Goal: Transaction & Acquisition: Download file/media

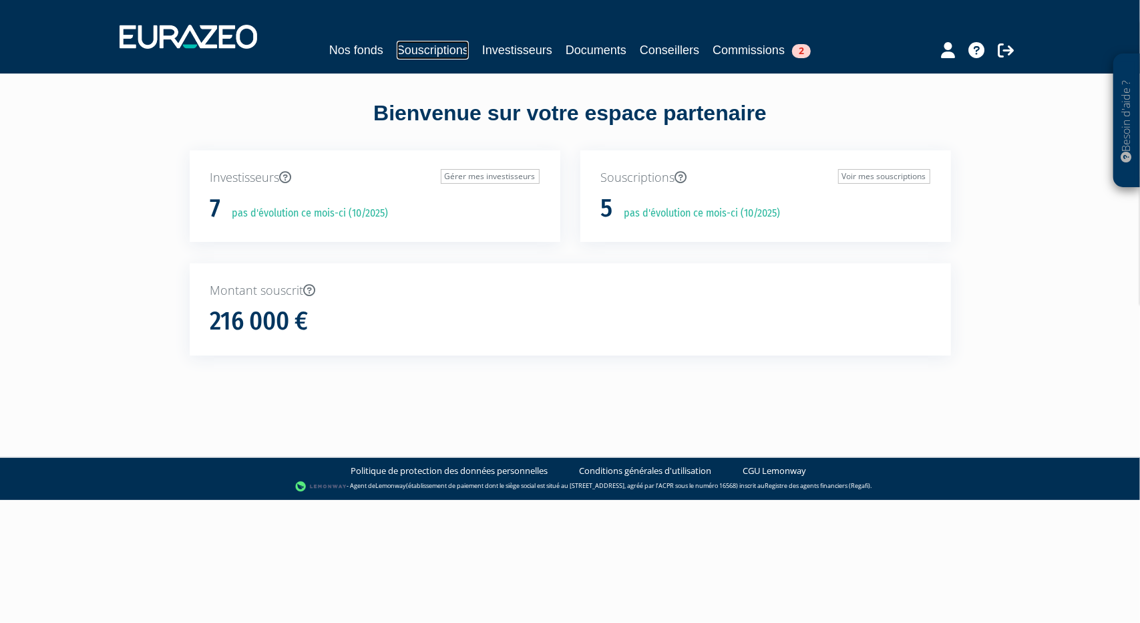
click at [444, 54] on link "Souscriptions" at bounding box center [433, 50] width 72 height 19
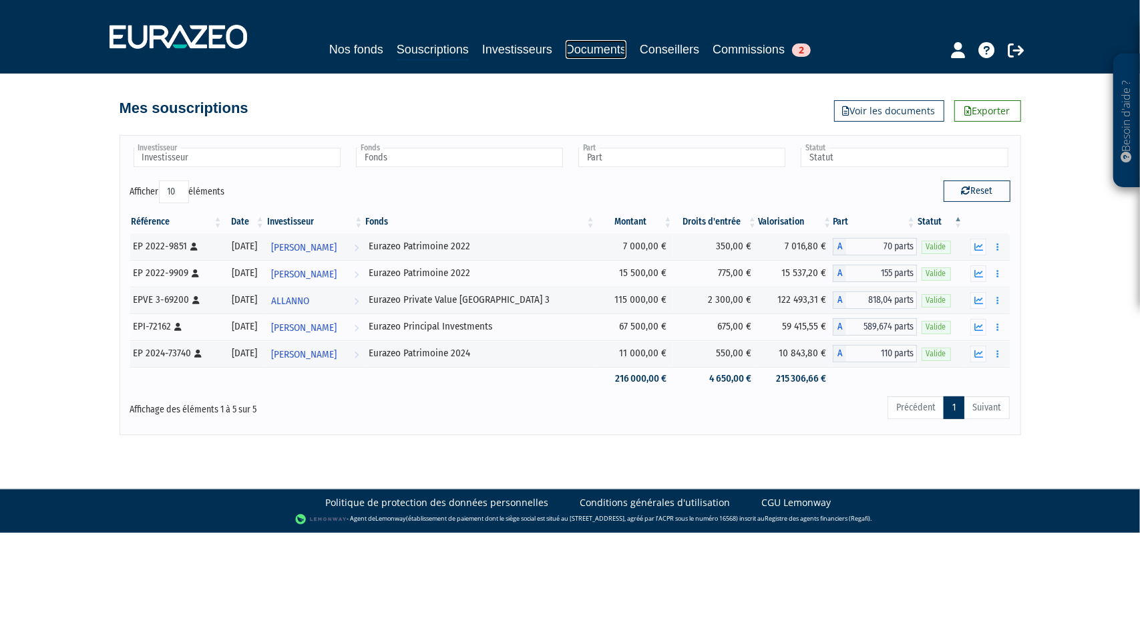
click at [591, 57] on link "Documents" at bounding box center [596, 49] width 61 height 19
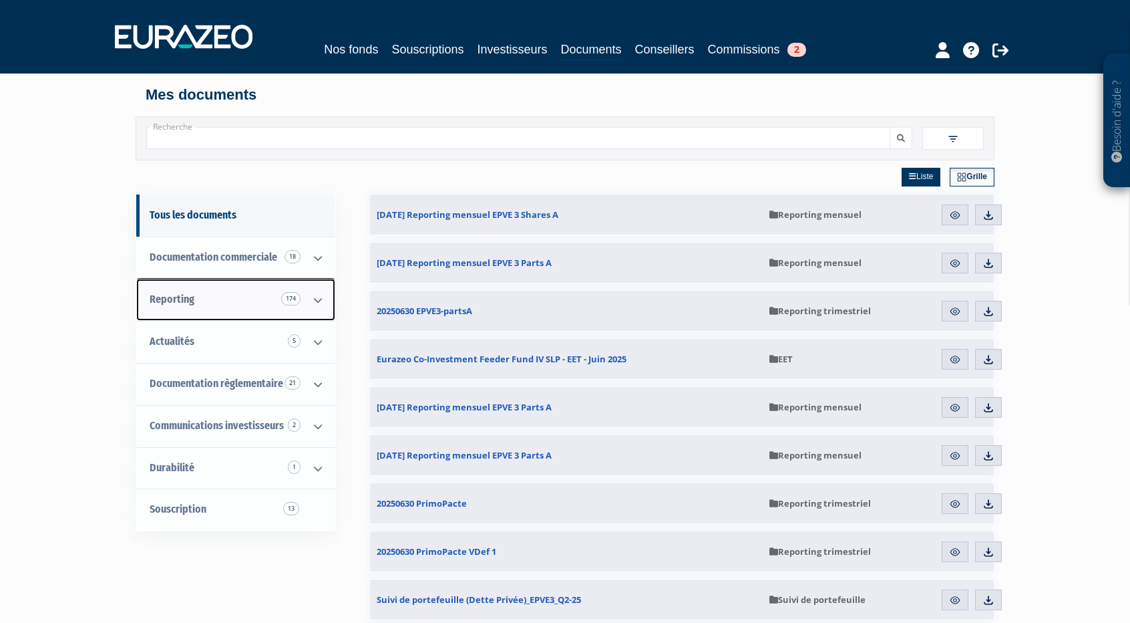
click at [309, 299] on icon at bounding box center [318, 299] width 35 height 41
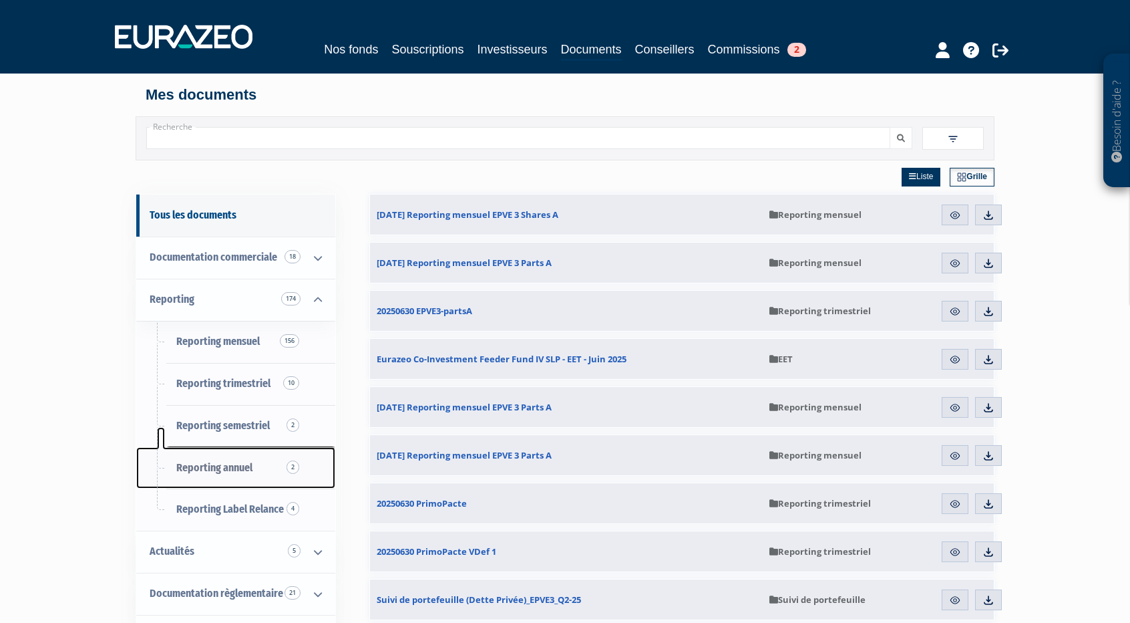
click at [242, 470] on span "Reporting annuel 2" at bounding box center [214, 467] width 76 height 13
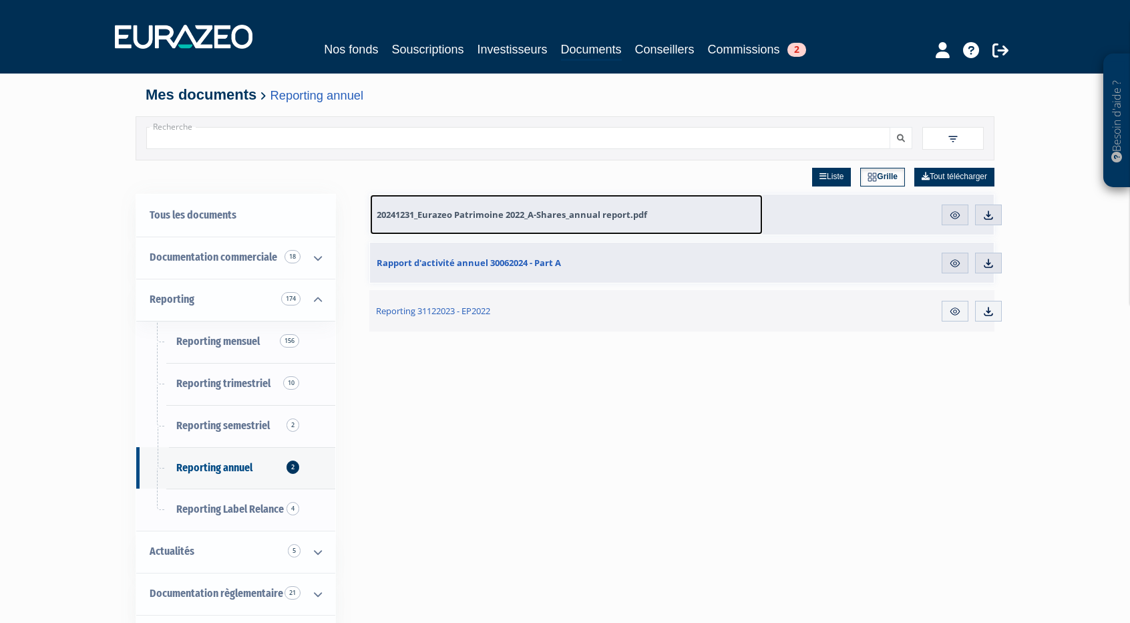
click at [449, 208] on span "20241231_Eurazeo Patrimoine 2022_A-Shares_annual report.pdf" at bounding box center [512, 214] width 271 height 12
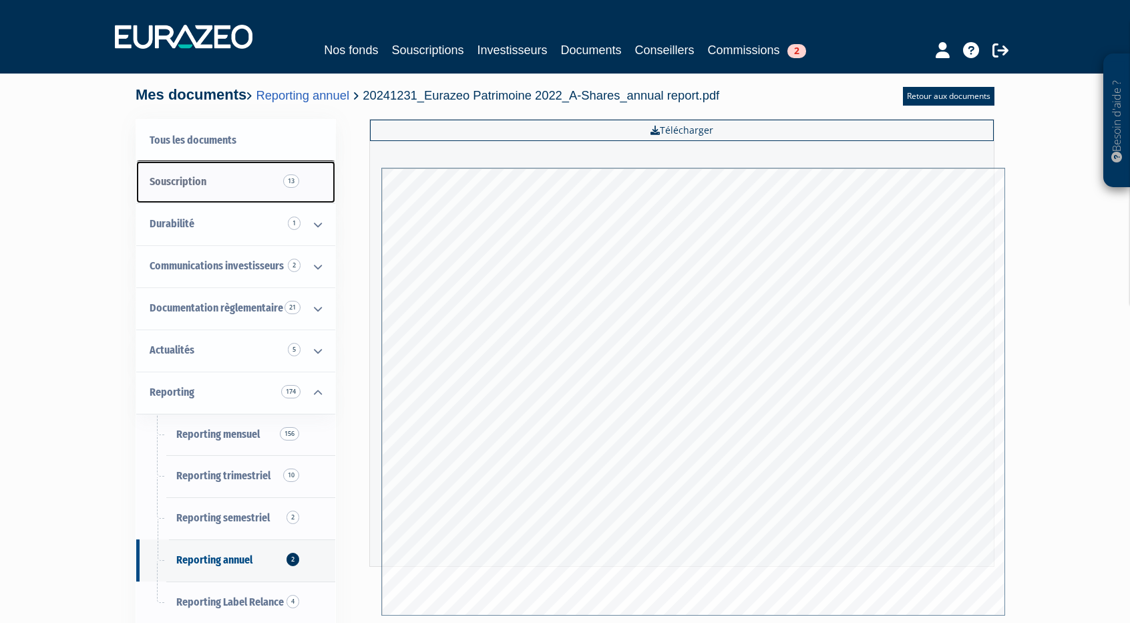
click at [289, 193] on link "Souscription 13" at bounding box center [235, 182] width 199 height 42
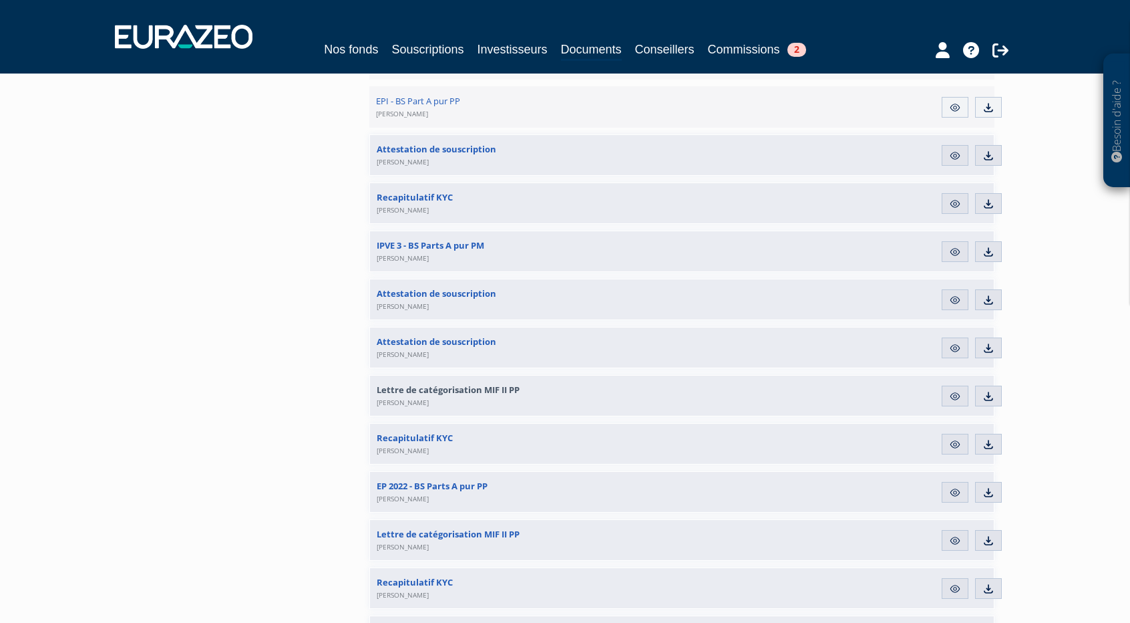
scroll to position [494, 0]
click at [961, 496] on link "Aperçu" at bounding box center [955, 490] width 27 height 21
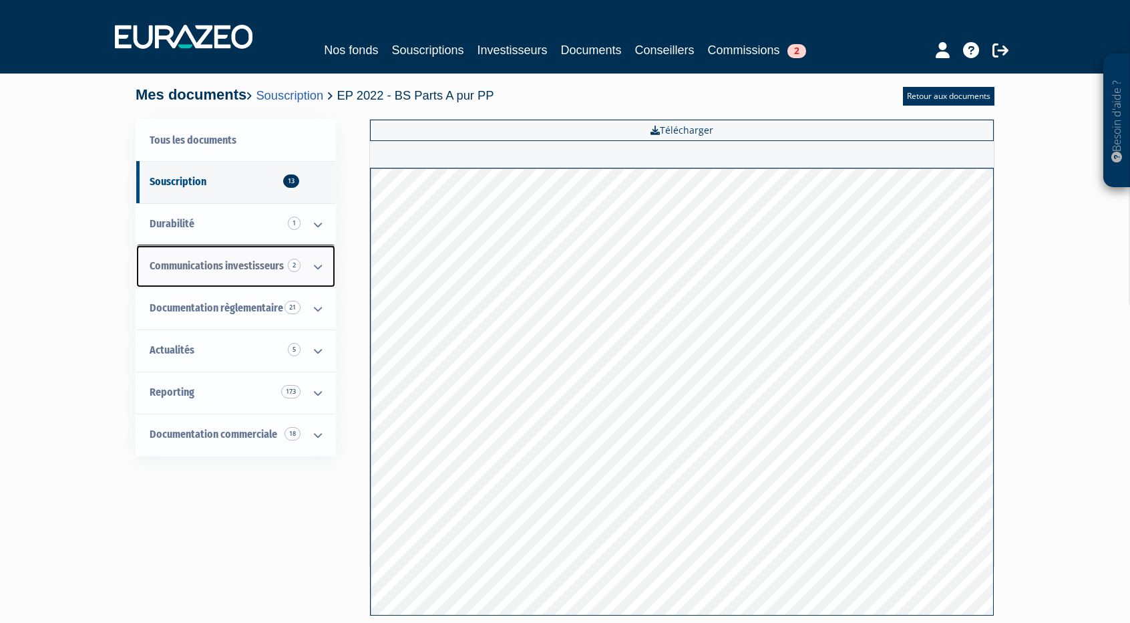
click at [243, 267] on span "Communications investisseurs 2" at bounding box center [217, 265] width 134 height 13
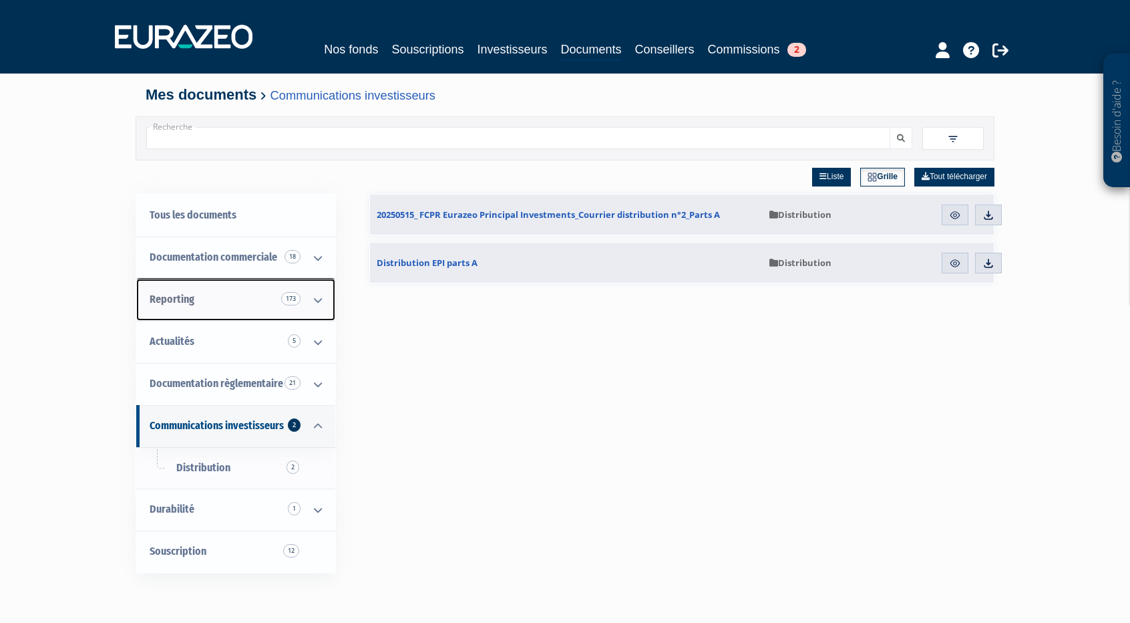
click at [245, 296] on link "Reporting 173" at bounding box center [235, 300] width 199 height 42
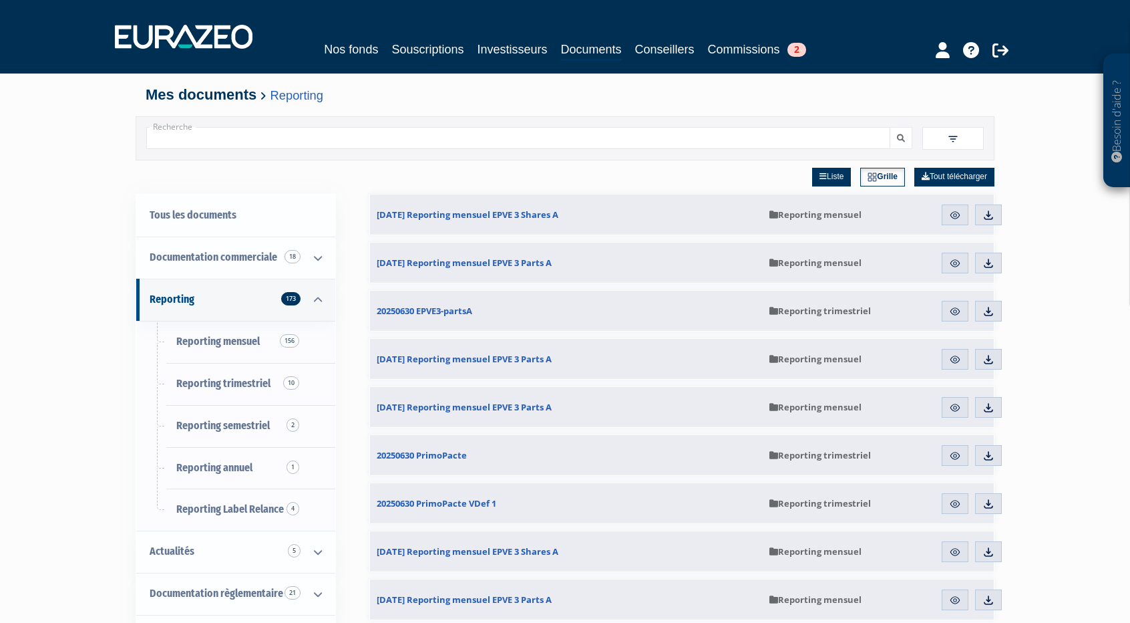
click at [275, 138] on input "Recherche" at bounding box center [518, 138] width 744 height 22
click at [240, 420] on span "Reporting semestriel 2" at bounding box center [223, 425] width 94 height 13
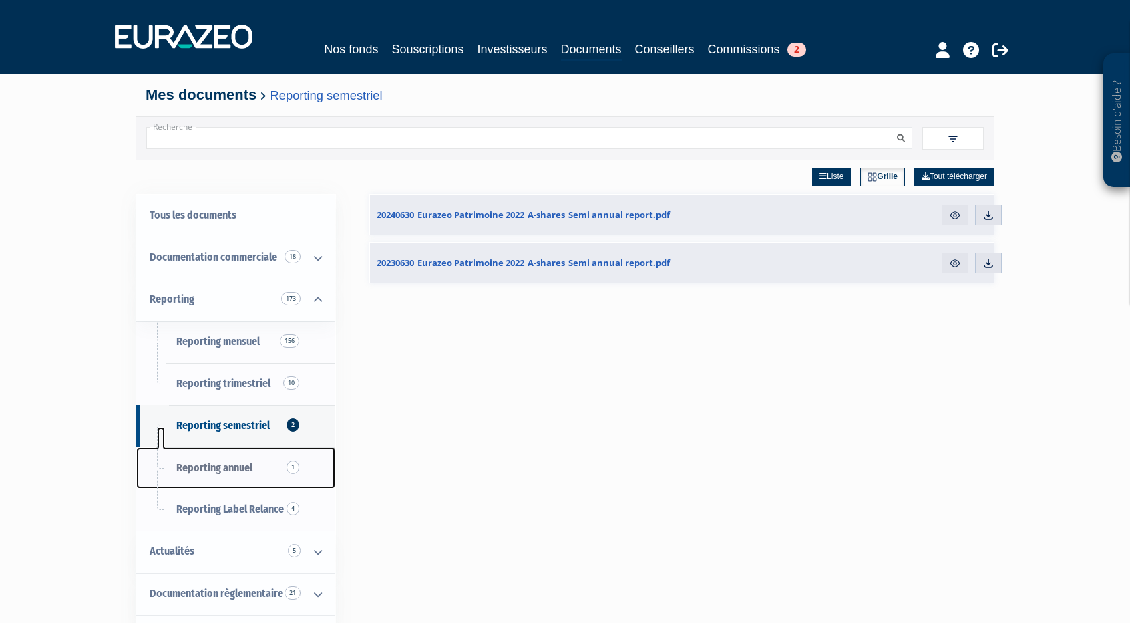
click at [255, 473] on link "Reporting annuel 1" at bounding box center [235, 468] width 199 height 42
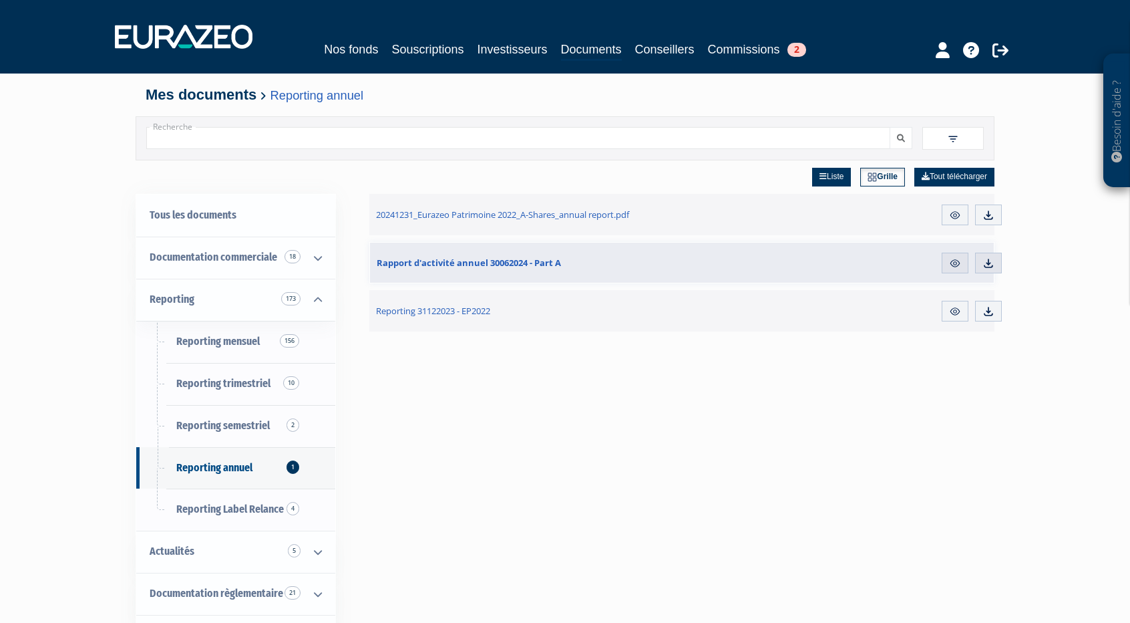
click at [829, 214] on div "20241231_Eurazeo Patrimoine 2022_A-Shares_annual report.pdf" at bounding box center [650, 214] width 562 height 41
click at [981, 212] on link "Télécharger" at bounding box center [988, 214] width 27 height 21
